Goal: Book appointment/travel/reservation

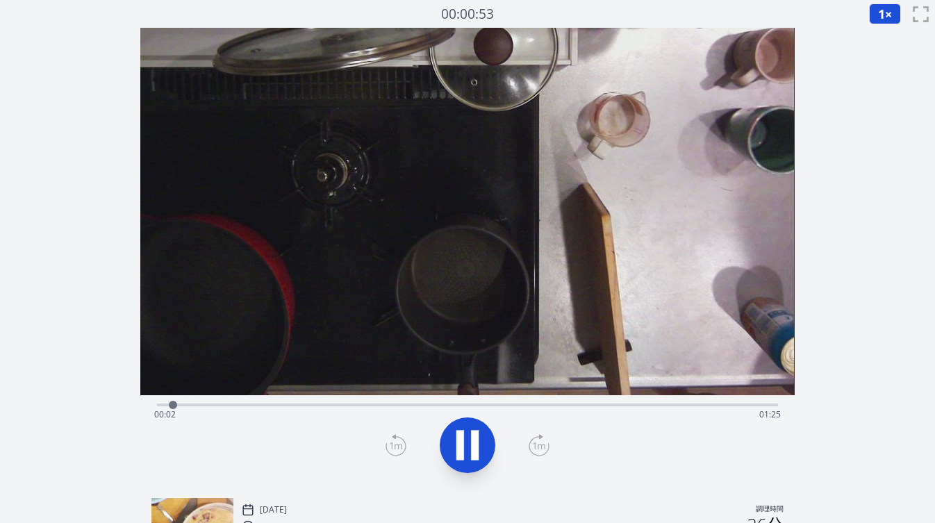
click at [365, 404] on div "経過時間: 00:02 残り時間: 01:25" at bounding box center [467, 415] width 626 height 22
click at [460, 439] on icon at bounding box center [461, 446] width 8 height 30
click at [414, 404] on div "Time elapsed: 01:03 Time remaining: 00:23" at bounding box center [467, 415] width 626 height 22
click at [445, 405] on div "Time elapsed: 00:36 Time remaining: 00:50" at bounding box center [467, 415] width 626 height 22
click at [477, 409] on div "Time elapsed: 00:40 Time remaining: 00:46" at bounding box center [467, 415] width 626 height 22
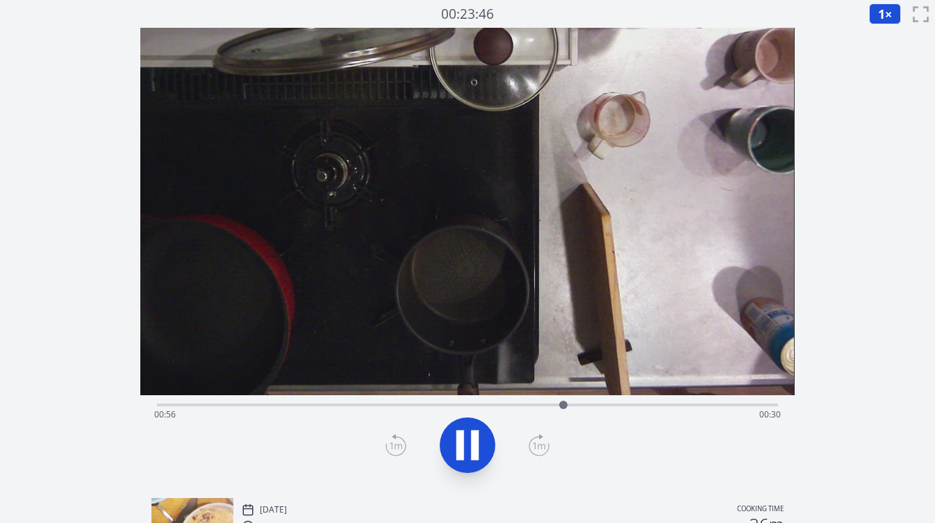
click at [544, 403] on div "Time elapsed: 00:56 Time remaining: 00:30" at bounding box center [467, 403] width 621 height 17
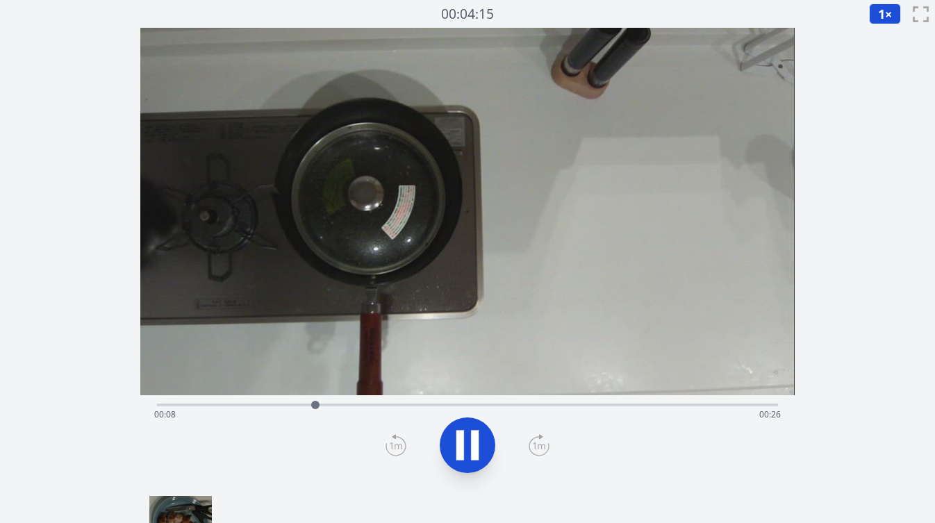
click at [348, 402] on div "Time elapsed: 00:08 Time remaining: 00:26" at bounding box center [467, 403] width 621 height 17
click at [400, 404] on div "Time elapsed: 00:11 Time remaining: 00:23" at bounding box center [467, 415] width 626 height 22
click at [474, 404] on div "Time elapsed: 00:13 Time remaining: 00:20" at bounding box center [467, 415] width 626 height 22
click at [541, 405] on div "Time elapsed: 00:17 Time remaining: 00:16" at bounding box center [467, 415] width 626 height 22
click at [578, 410] on div "Time elapsed: 00:21 Time remaining: 00:12" at bounding box center [467, 415] width 626 height 22
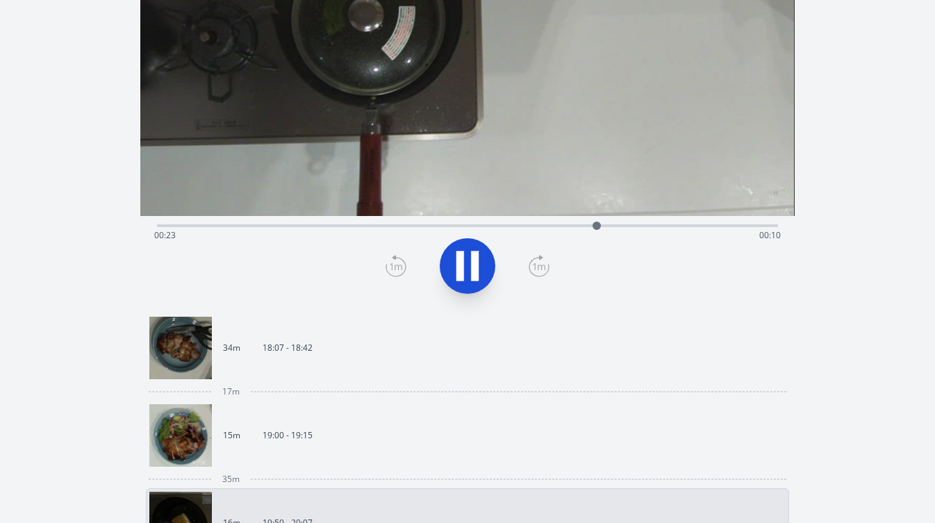
scroll to position [182, 0]
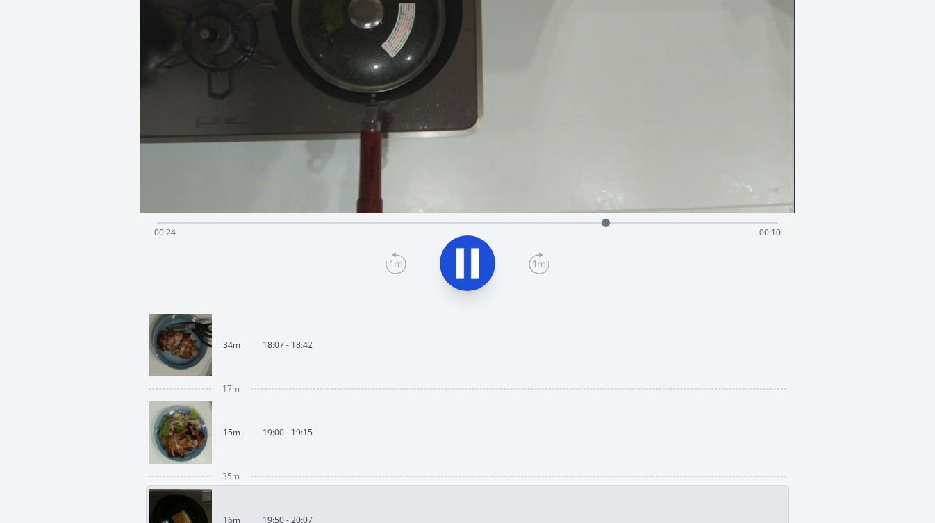
click at [460, 447] on link "15m 19:00 - 19:15" at bounding box center [461, 433] width 625 height 63
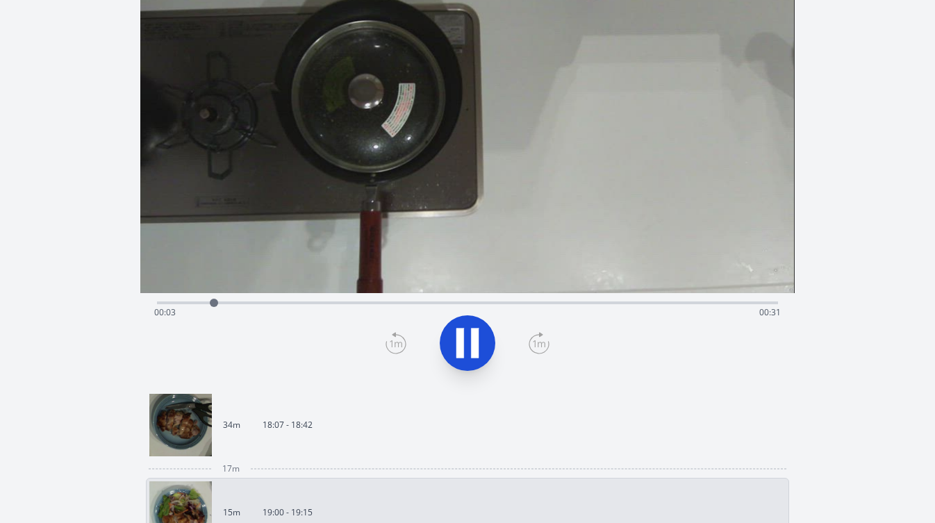
scroll to position [98, 0]
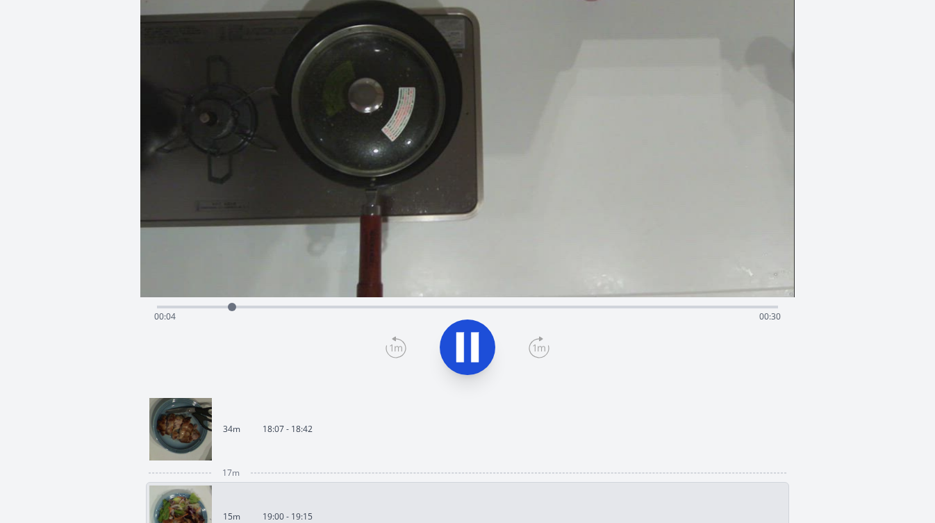
click at [598, 306] on div "Time elapsed: 00:04 Time remaining: 00:30" at bounding box center [467, 317] width 626 height 22
click at [650, 306] on div "Time elapsed: 00:25 Time remaining: 00:09" at bounding box center [467, 317] width 626 height 22
click at [682, 307] on div "Time elapsed: 00:27 Time remaining: 00:07" at bounding box center [467, 317] width 626 height 22
click at [705, 309] on div "Time elapsed: 00:29 Time remaining: 00:05" at bounding box center [467, 307] width 621 height 3
click at [730, 306] on div "Time elapsed: 00:30 Time remaining: 00:04" at bounding box center [467, 317] width 626 height 22
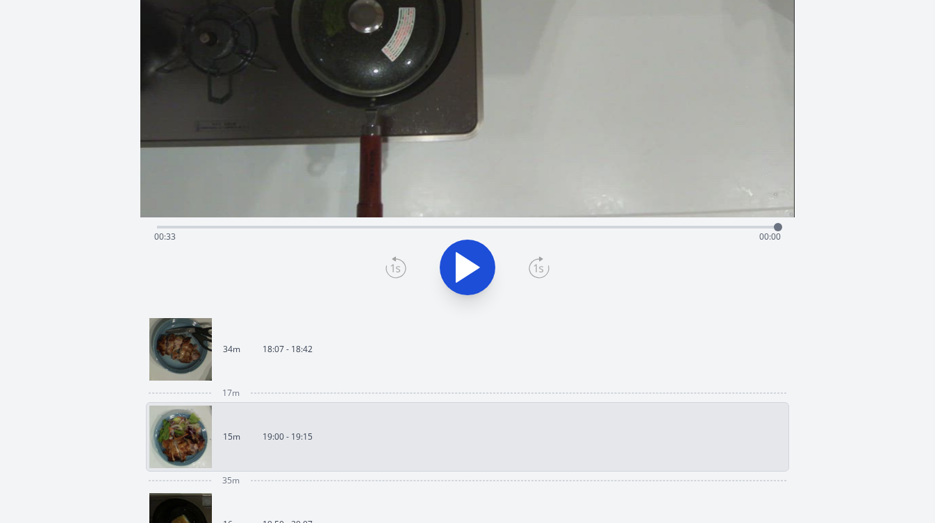
scroll to position [188, 0]
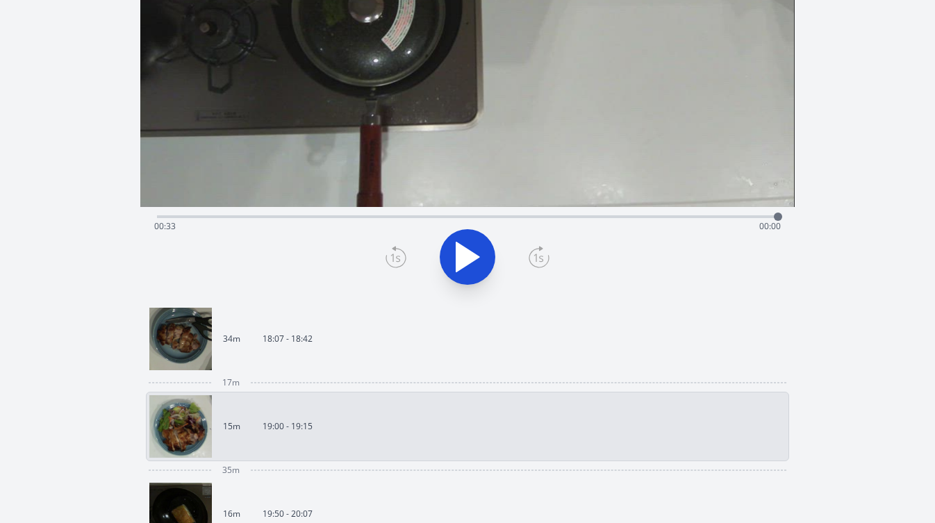
click at [455, 435] on link "15m 19:00 - 19:15" at bounding box center [461, 426] width 625 height 63
click at [163, 218] on div "Time elapsed: 00:33 Time remaining: 00:00" at bounding box center [467, 226] width 626 height 22
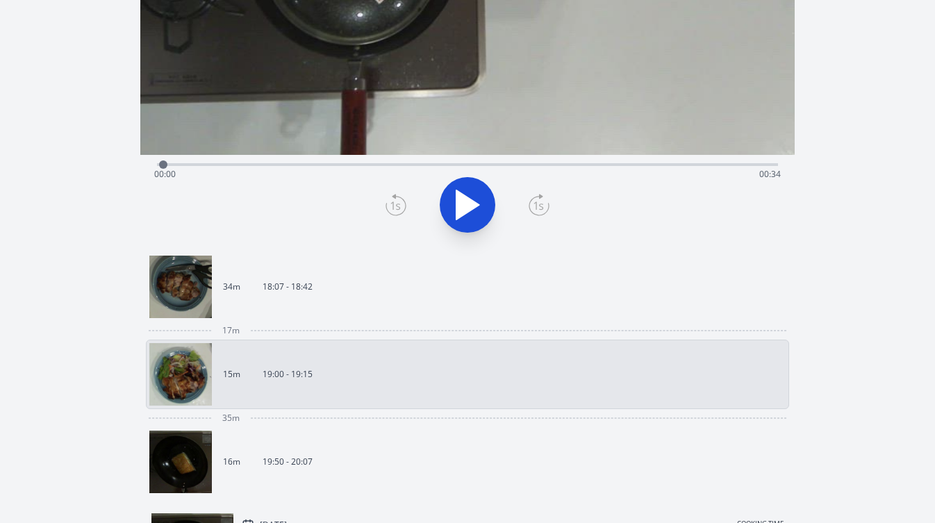
scroll to position [241, 0]
click at [375, 455] on link "16m 19:50 - 20:07" at bounding box center [461, 461] width 625 height 63
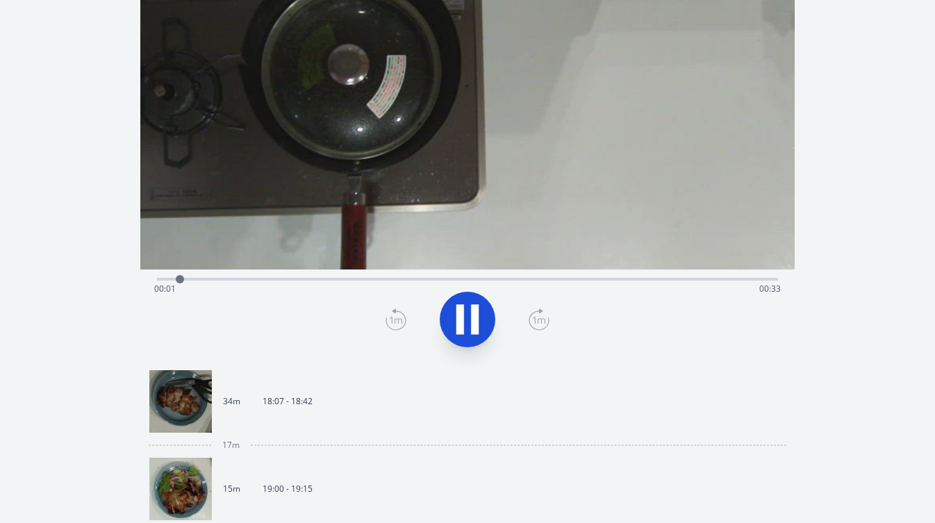
scroll to position [124, 0]
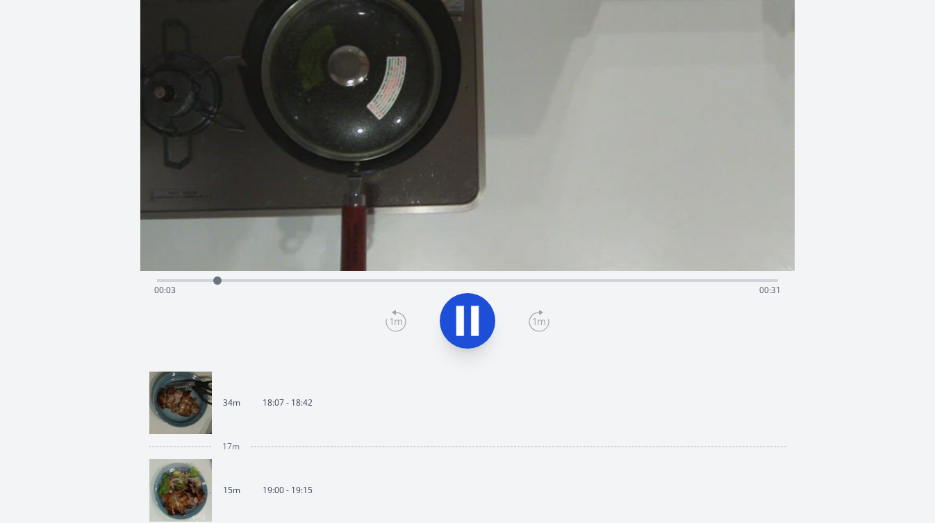
click at [507, 279] on div "Time elapsed: 00:03 Time remaining: 00:31" at bounding box center [467, 279] width 621 height 17
click at [558, 282] on div "Time elapsed: 00:20 Time remaining: 00:14" at bounding box center [467, 290] width 626 height 22
click at [608, 280] on div "Time elapsed: 00:22 Time remaining: 00:12" at bounding box center [467, 290] width 626 height 22
click at [640, 281] on div "Time elapsed: 00:24 Time remaining: 00:09" at bounding box center [467, 290] width 626 height 22
click at [684, 280] on div "Time elapsed: 00:26 Time remaining: 00:08" at bounding box center [467, 290] width 626 height 22
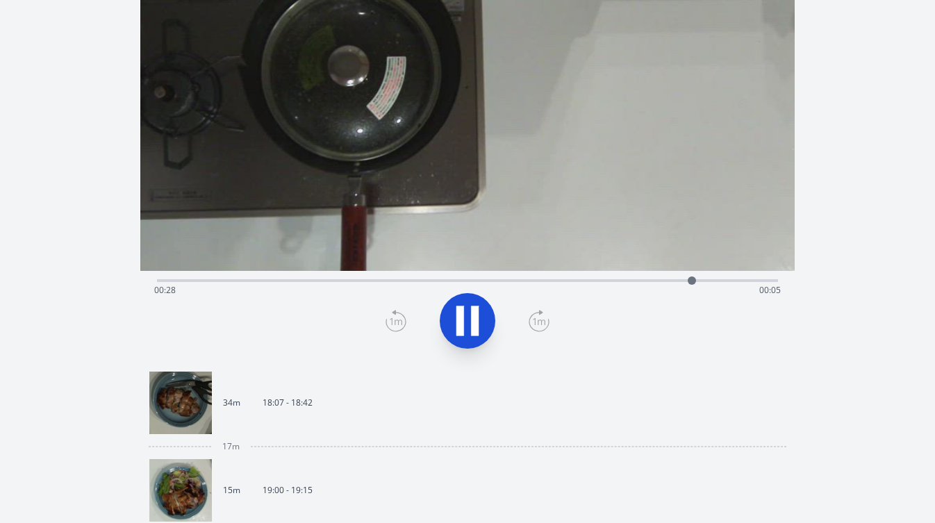
click at [718, 281] on div "Time elapsed: 00:28 Time remaining: 00:05" at bounding box center [467, 290] width 626 height 22
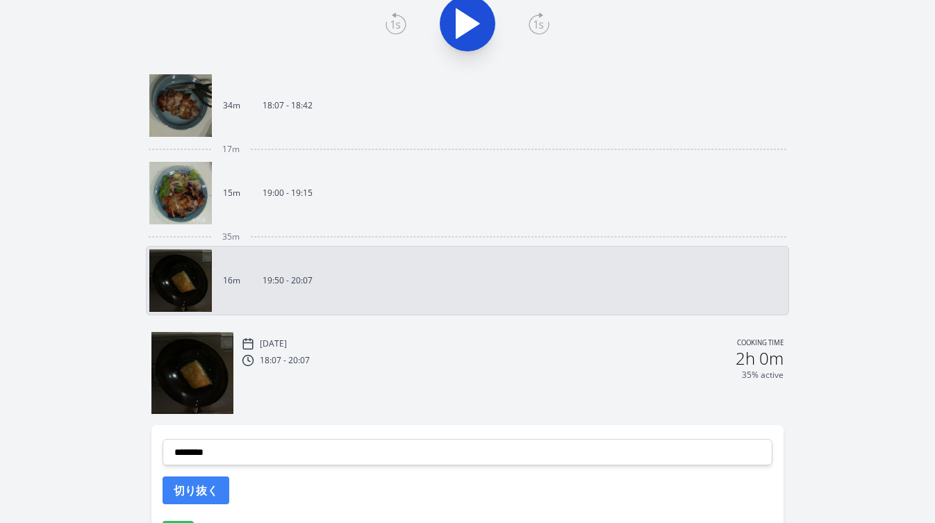
scroll to position [425, 0]
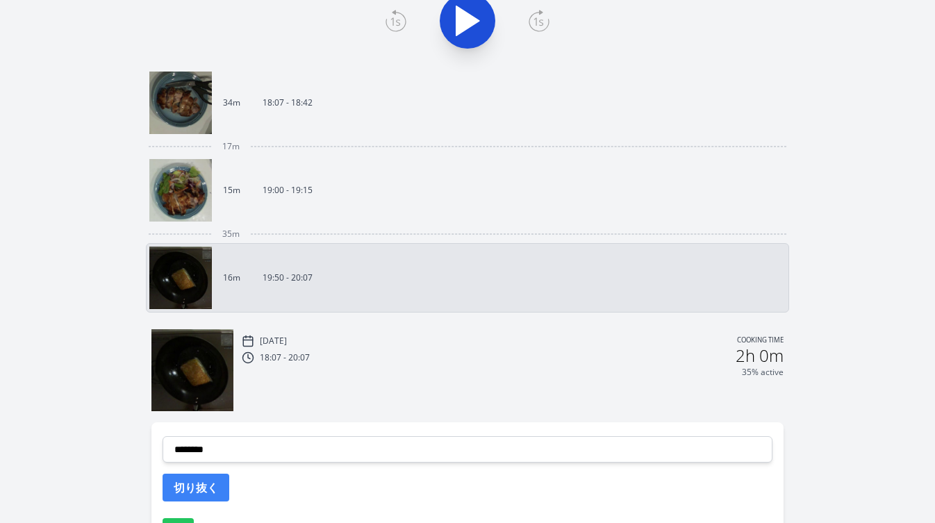
click at [455, 382] on div "[DATE] Cooking time 18:07 - 20:07 2h 0m 35% active" at bounding box center [512, 371] width 541 height 79
click at [446, 196] on link "15m 19:00 - 19:15" at bounding box center [461, 190] width 625 height 63
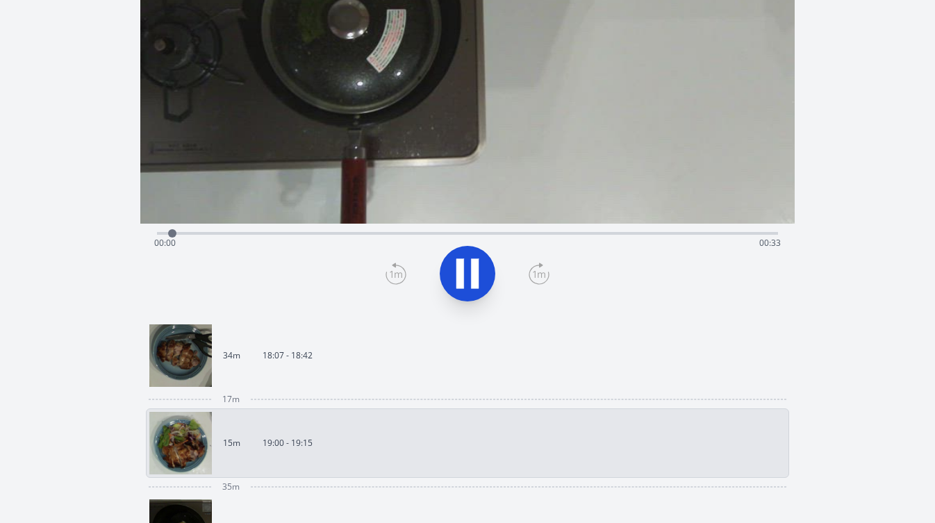
scroll to position [160, 0]
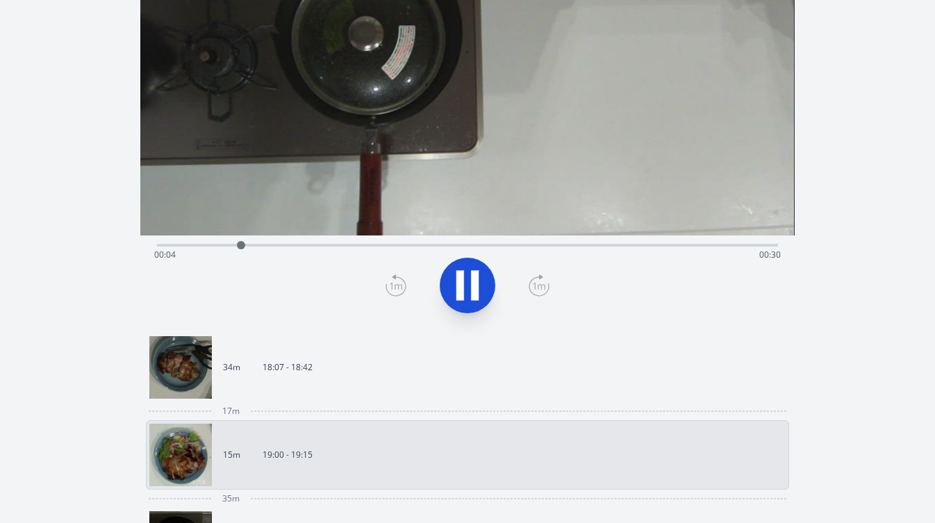
click at [367, 245] on div "Time elapsed: 00:04 Time remaining: 00:30" at bounding box center [467, 255] width 626 height 22
click at [356, 245] on div "Time elapsed: 00:12 Time remaining: 00:21" at bounding box center [467, 255] width 626 height 22
click at [338, 243] on div "Time elapsed: 00:11 Time remaining: 00:23" at bounding box center [467, 244] width 621 height 17
click at [331, 348] on link "34m 18:07 - 18:42" at bounding box center [461, 367] width 625 height 63
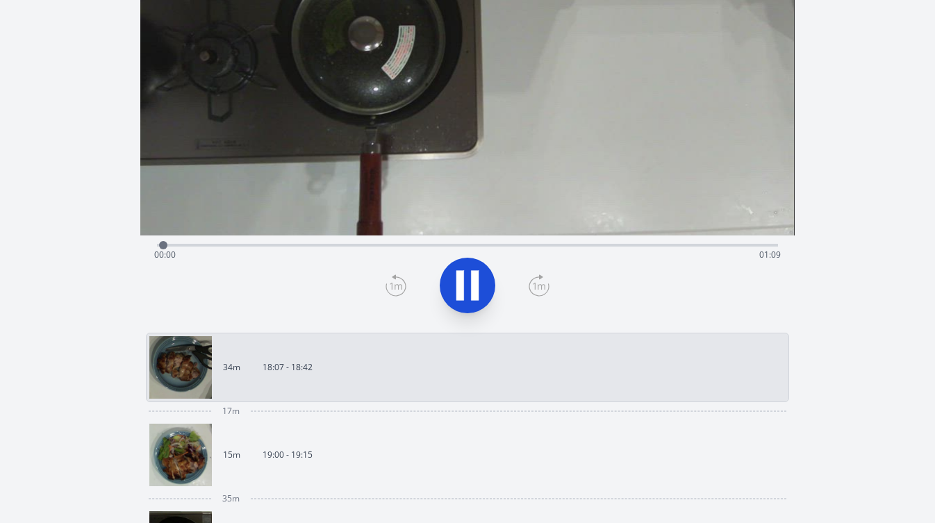
click at [519, 250] on div "Time elapsed: 00:00 Time remaining: 01:09" at bounding box center [467, 255] width 626 height 22
click at [348, 246] on div "Time elapsed: 00:42 Time remaining: 00:28" at bounding box center [467, 255] width 626 height 22
click at [307, 241] on div "Time elapsed: 00:21 Time remaining: 00:48" at bounding box center [467, 244] width 621 height 17
click at [231, 243] on div "Time elapsed: 00:17 Time remaining: 00:52" at bounding box center [467, 244] width 621 height 17
click at [209, 248] on div "Time elapsed: 00:09 Time remaining: 01:01" at bounding box center [467, 255] width 626 height 22
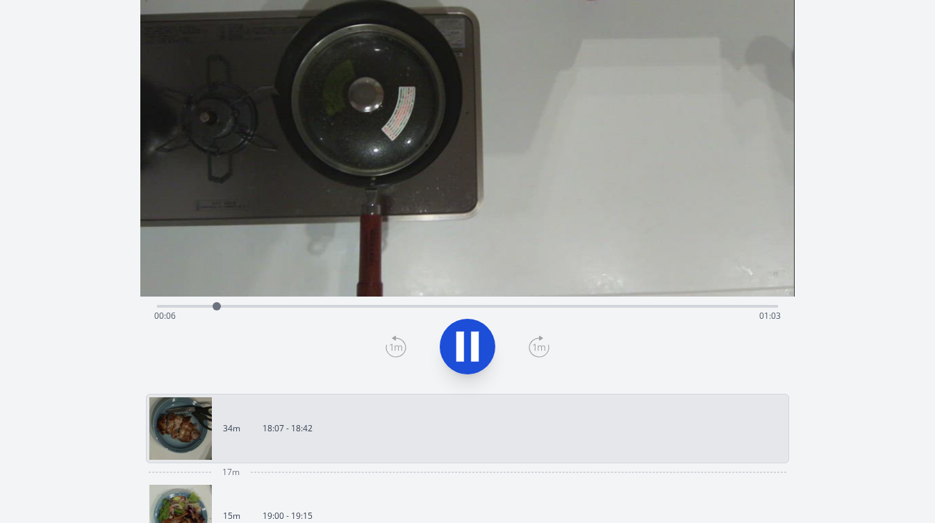
scroll to position [79, 0]
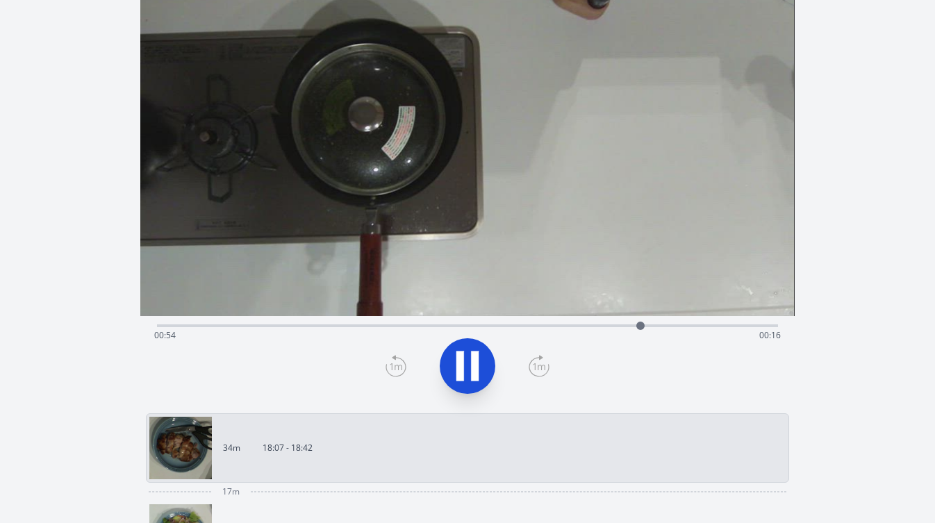
click at [376, 327] on div "Time elapsed: 00:54 Time remaining: 00:16" at bounding box center [467, 336] width 626 height 22
click at [471, 326] on div "Time elapsed: 00:01 Time remaining: 01:08" at bounding box center [467, 336] width 626 height 22
click at [461, 328] on div "Time elapsed: 00:36 Time remaining: 00:33" at bounding box center [467, 336] width 626 height 22
click at [448, 325] on div "Time elapsed: 00:34 Time remaining: 00:35" at bounding box center [467, 336] width 626 height 22
click at [497, 326] on div "Time elapsed: 00:33 Time remaining: 00:36" at bounding box center [467, 336] width 626 height 22
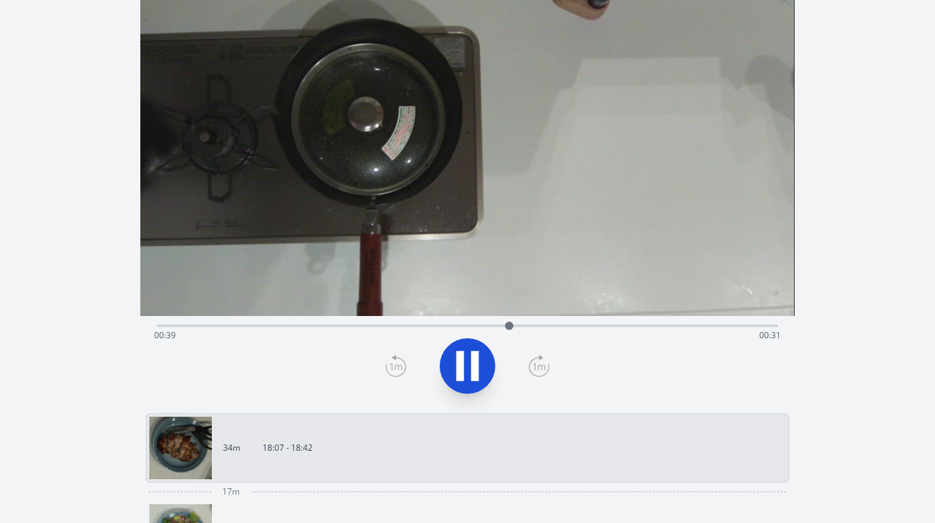
click at [395, 323] on div "Time elapsed: 00:39 Time remaining: 00:31" at bounding box center [467, 324] width 621 height 17
click at [348, 325] on div "Time elapsed: 00:46 Time remaining: 00:24" at bounding box center [467, 336] width 626 height 22
click at [352, 326] on div "Time elapsed: 00:23 Time remaining: 00:47" at bounding box center [467, 336] width 626 height 22
click at [302, 326] on div "Time elapsed: 00:22 Time remaining: 00:48" at bounding box center [467, 336] width 626 height 22
click at [290, 326] on div "Time elapsed: 00:16 Time remaining: 00:53" at bounding box center [467, 336] width 626 height 22
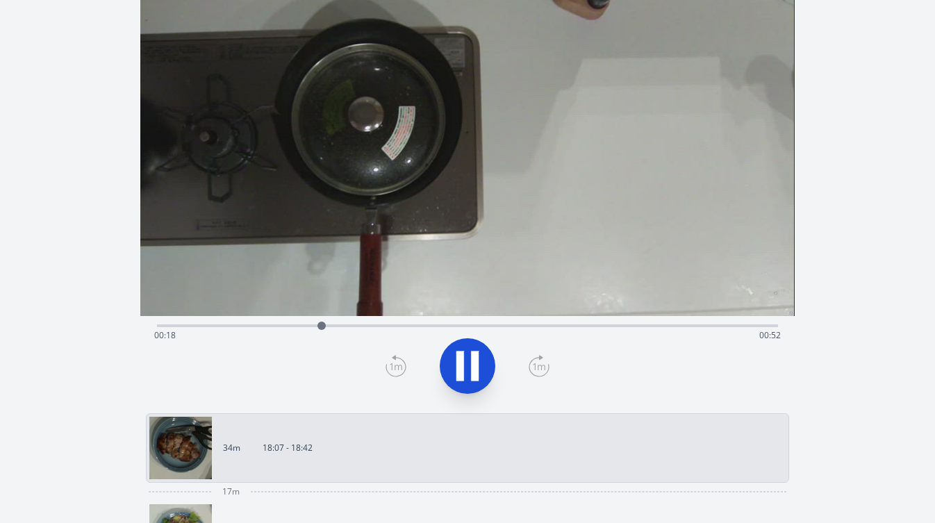
click at [281, 327] on div "Time elapsed: 00:18 Time remaining: 00:52" at bounding box center [467, 336] width 626 height 22
click at [264, 328] on div "Time elapsed: 00:14 Time remaining: 00:55" at bounding box center [467, 336] width 626 height 22
click at [264, 327] on div "Time elapsed: 00:14 Time remaining: 00:56" at bounding box center [467, 336] width 626 height 22
click at [281, 327] on div "Time elapsed: 00:17 Time remaining: 00:53" at bounding box center [467, 336] width 626 height 22
click at [261, 327] on div "Time elapsed: 00:14 Time remaining: 00:55" at bounding box center [467, 336] width 626 height 22
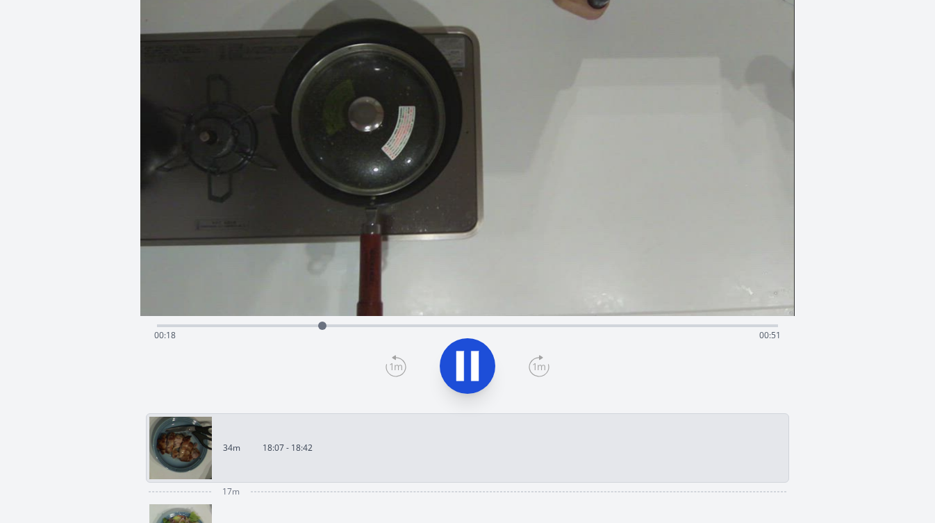
click at [252, 327] on div "Time elapsed: 00:18 Time remaining: 00:51" at bounding box center [467, 336] width 626 height 22
click at [237, 327] on div "Time elapsed: 00:11 Time remaining: 00:59" at bounding box center [467, 336] width 626 height 22
click at [234, 327] on div "Time elapsed: 00:12 Time remaining: 00:57" at bounding box center [467, 336] width 626 height 22
click at [216, 324] on div "Time elapsed: 00:09 Time remaining: 01:00" at bounding box center [467, 324] width 621 height 17
